Goal: Task Accomplishment & Management: Manage account settings

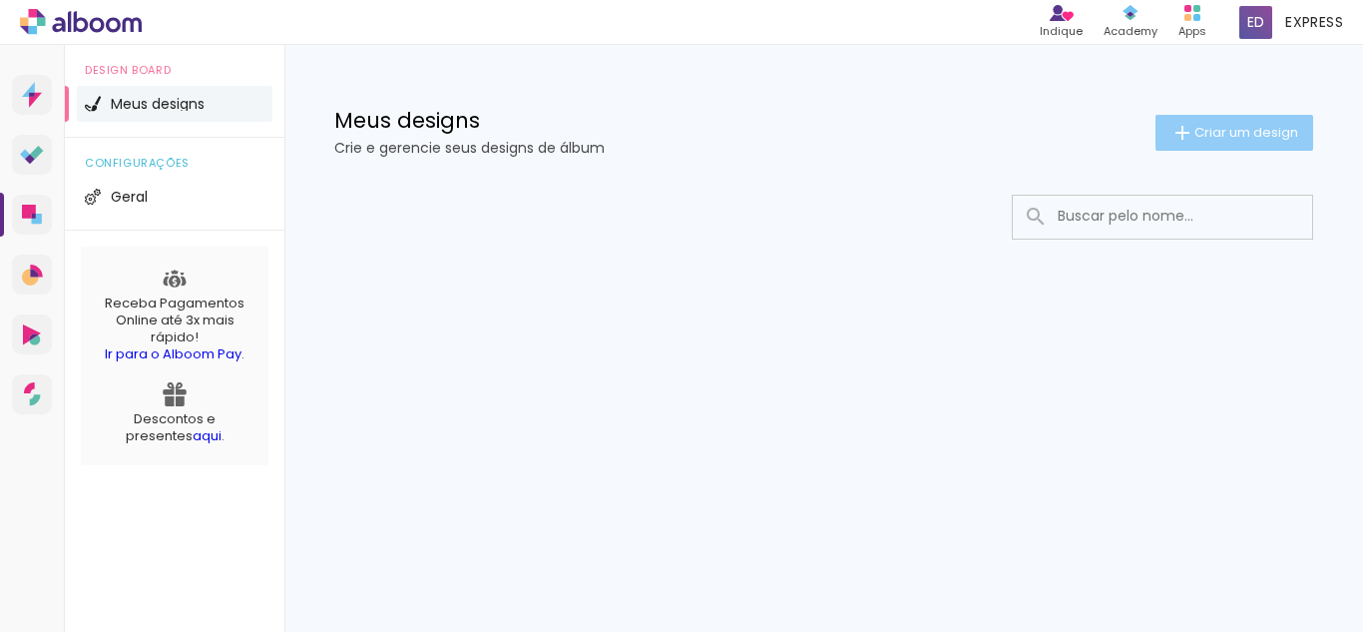
click at [1170, 140] on iron-icon at bounding box center [1182, 133] width 24 height 24
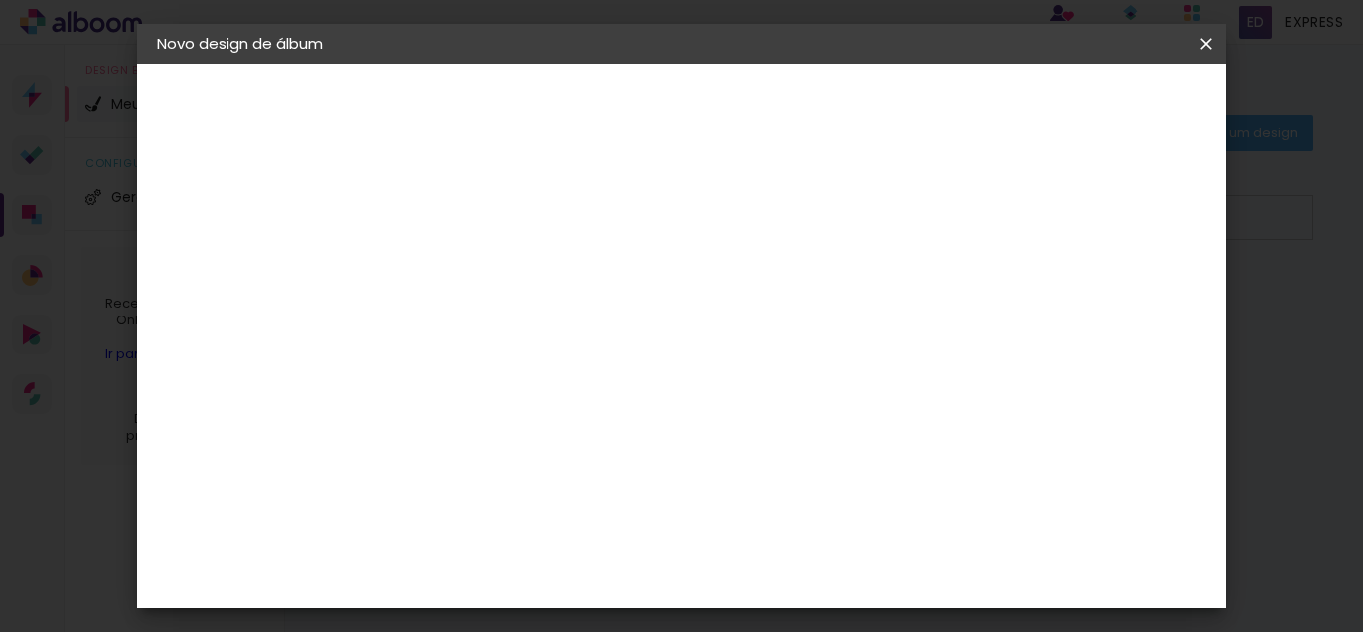
click at [1201, 44] on iron-icon at bounding box center [1206, 44] width 24 height 20
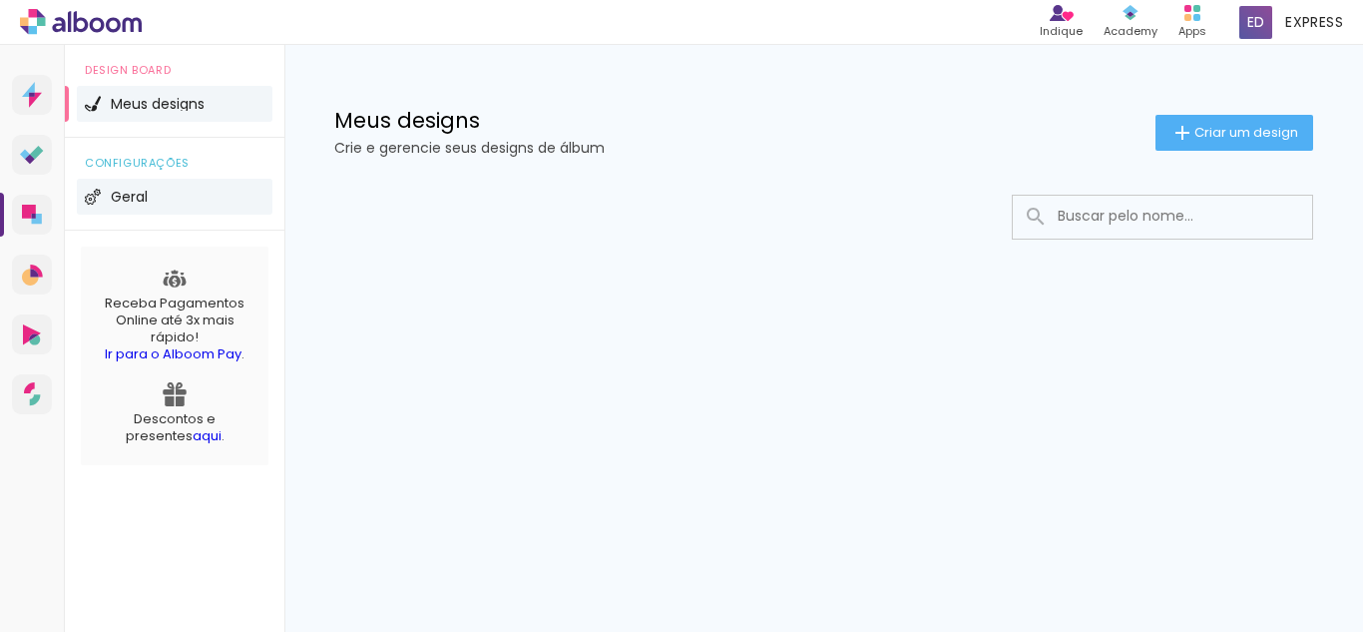
click at [149, 203] on li "Geral" at bounding box center [175, 197] width 196 height 36
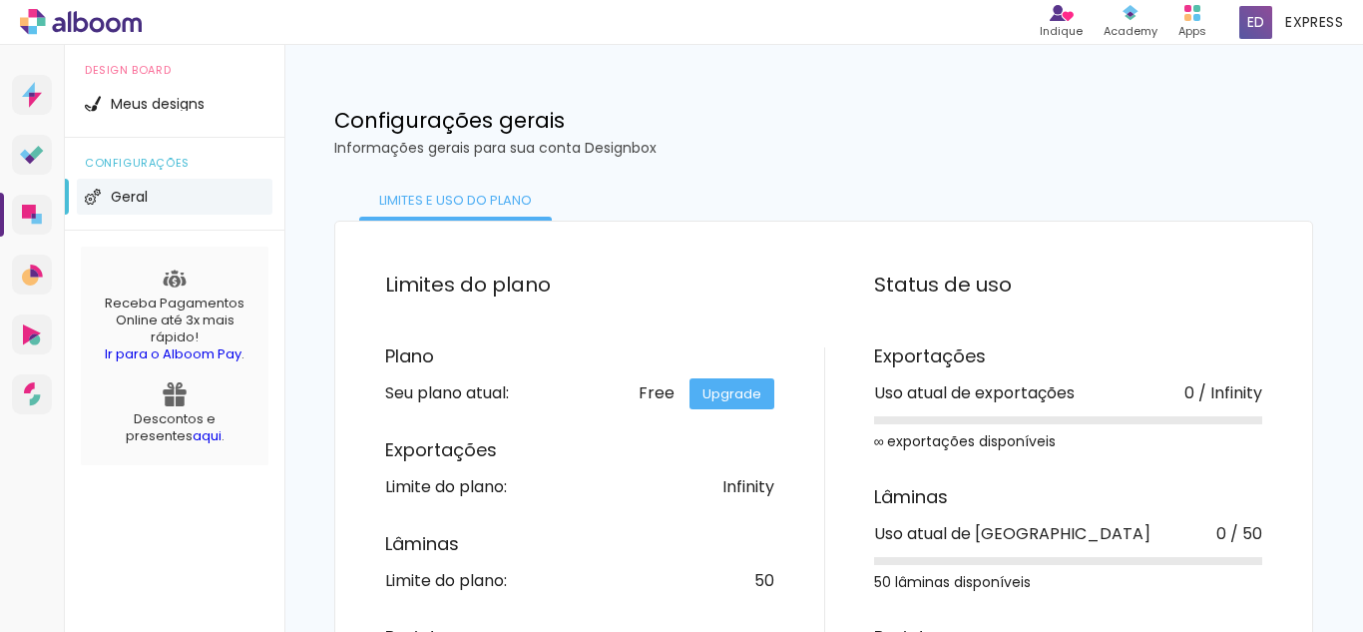
click at [186, 348] on link "Ir para o Alboom Pay" at bounding box center [173, 353] width 137 height 19
click at [193, 435] on link "aqui" at bounding box center [207, 435] width 29 height 19
